Goal: Navigation & Orientation: Find specific page/section

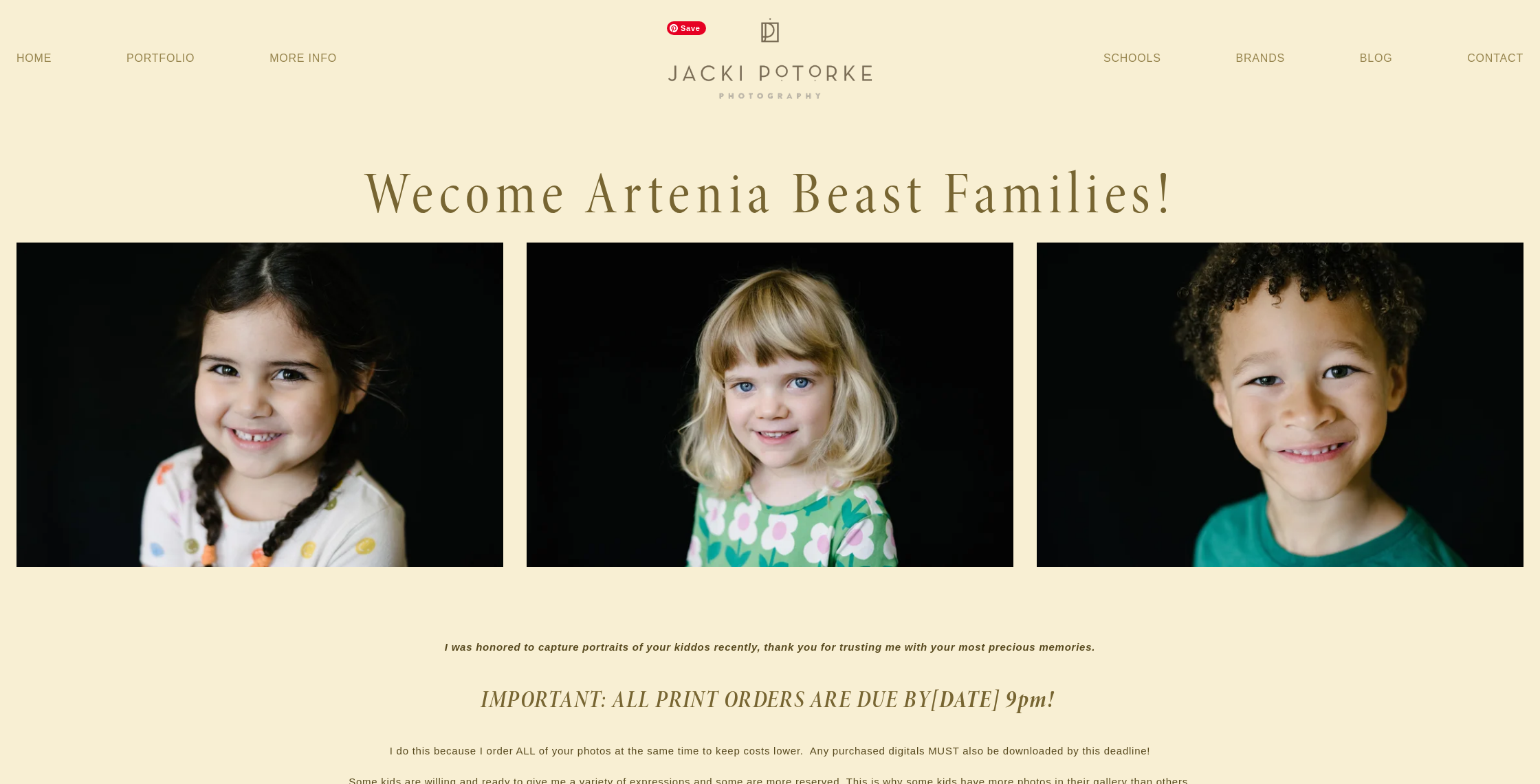
click at [766, 62] on img at bounding box center [769, 58] width 220 height 88
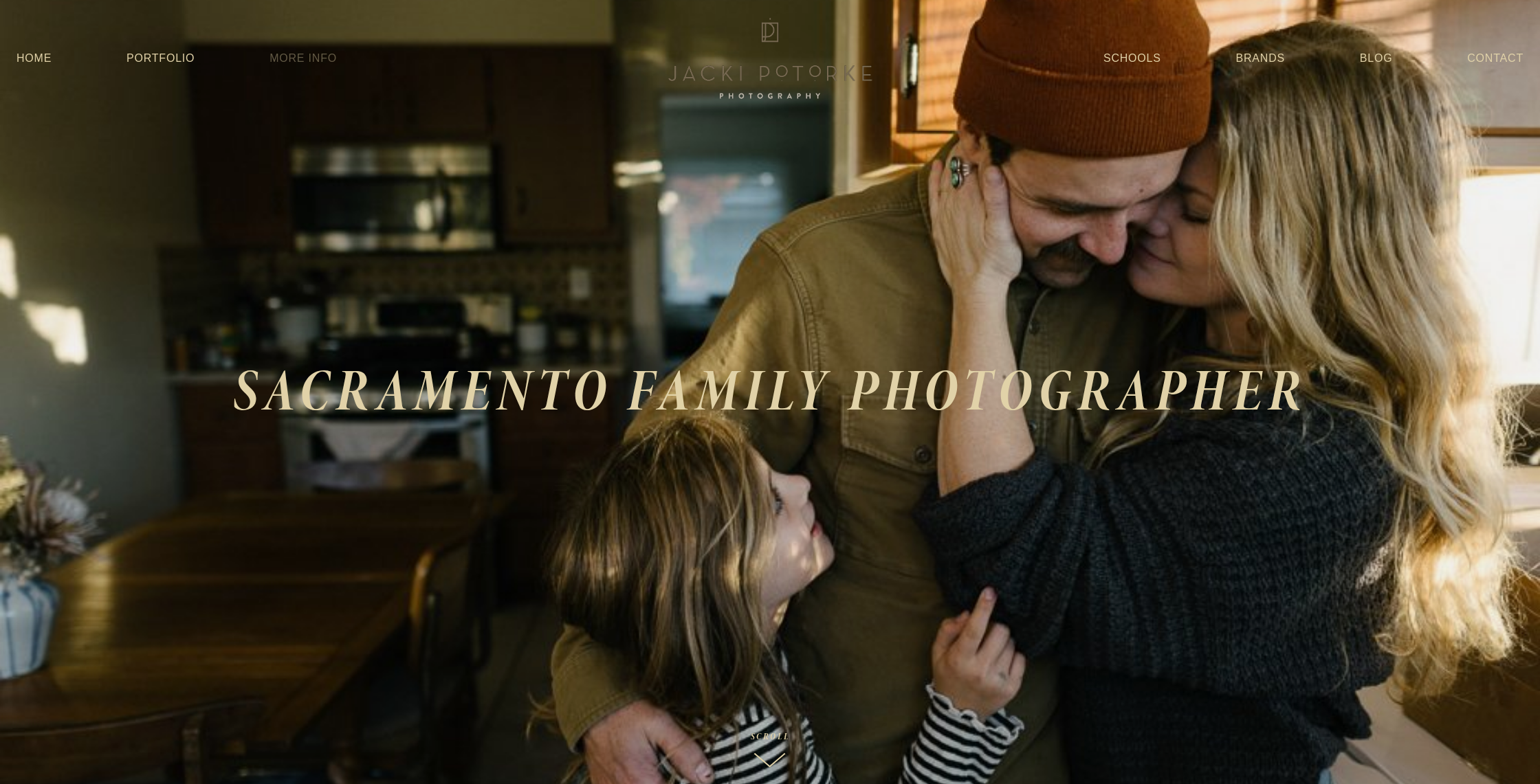
click at [307, 61] on link "More Info" at bounding box center [303, 58] width 67 height 24
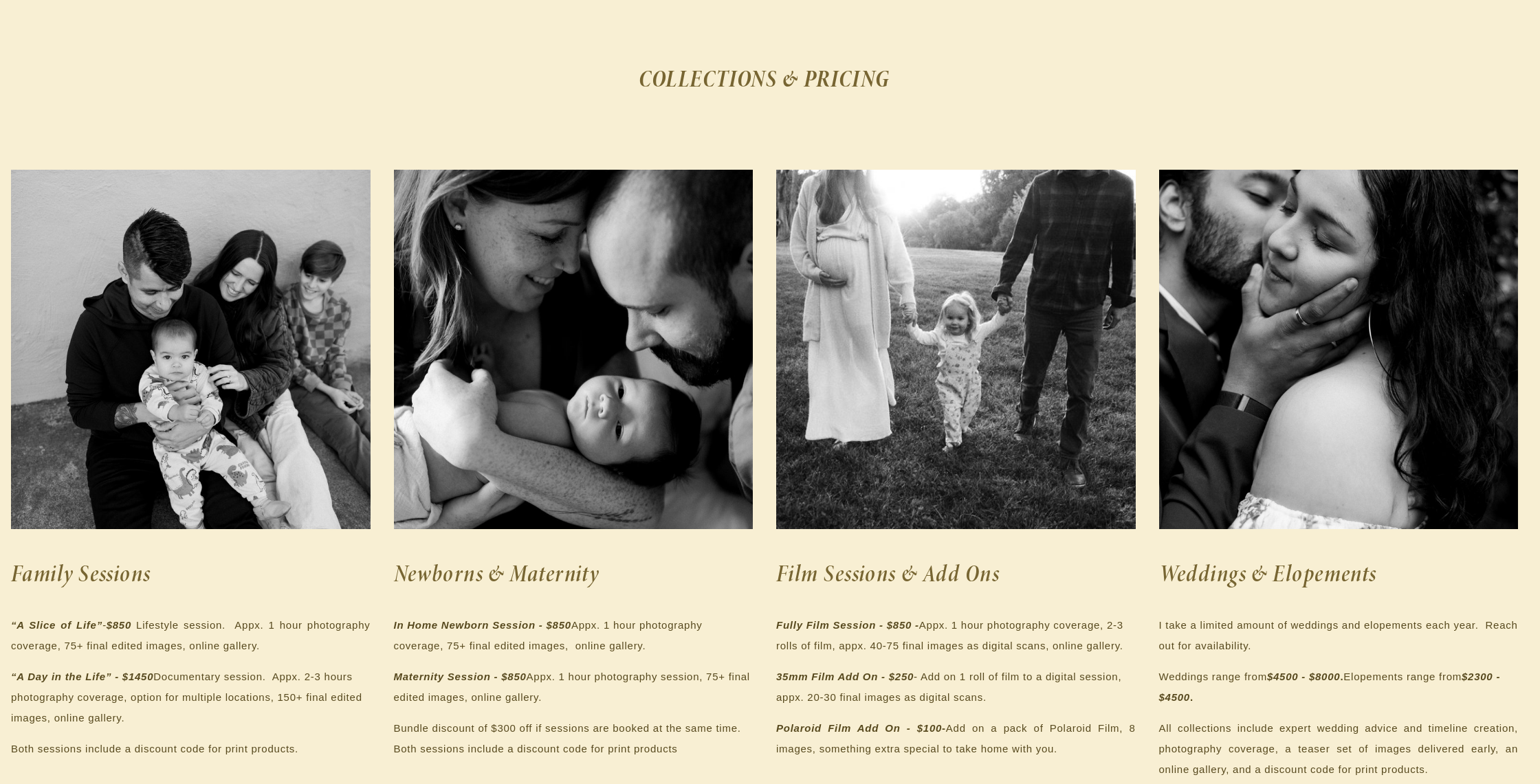
scroll to position [0, 6]
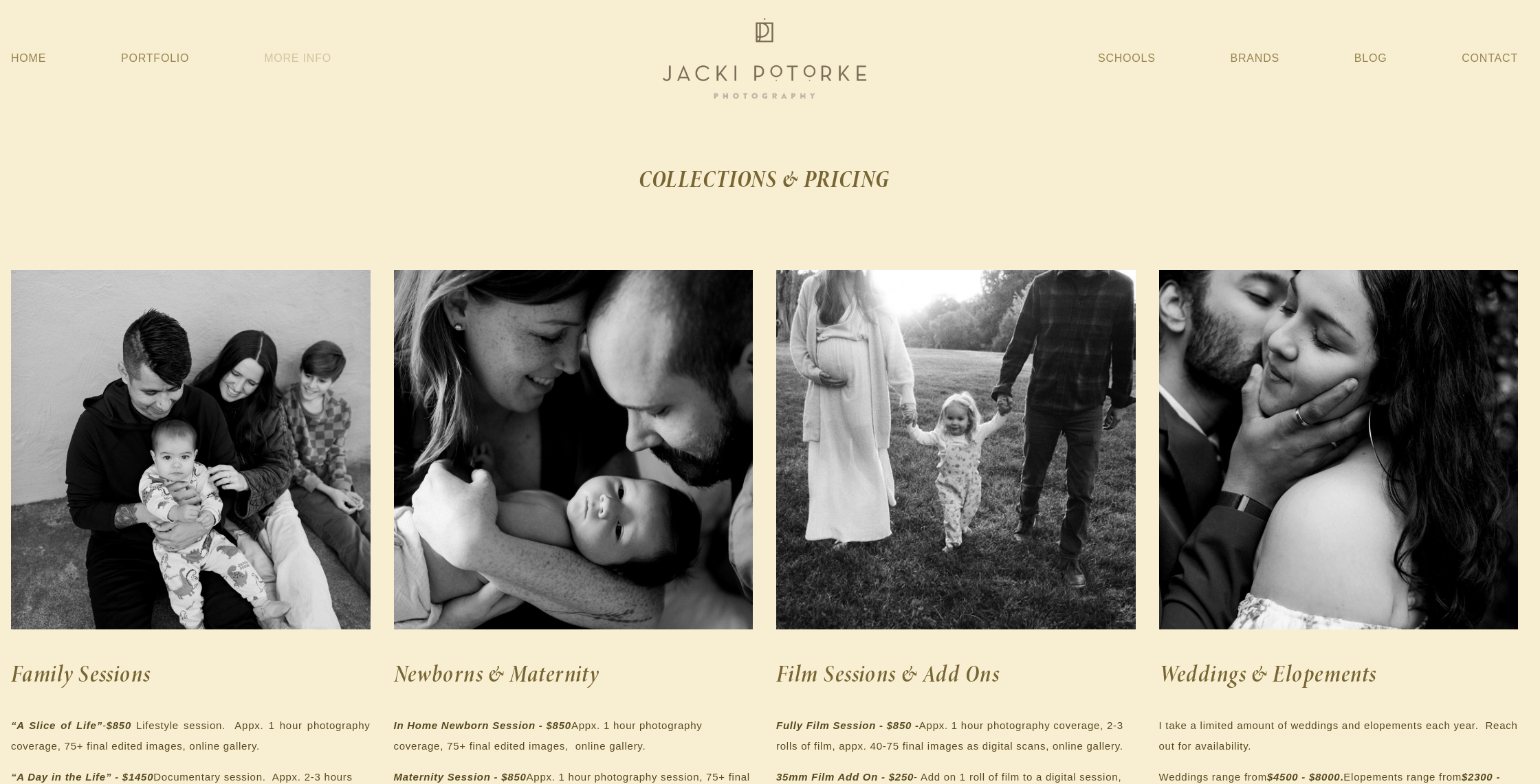
click at [320, 58] on link "More Info" at bounding box center [297, 58] width 67 height 24
